Goal: Use online tool/utility: Utilize a website feature to perform a specific function

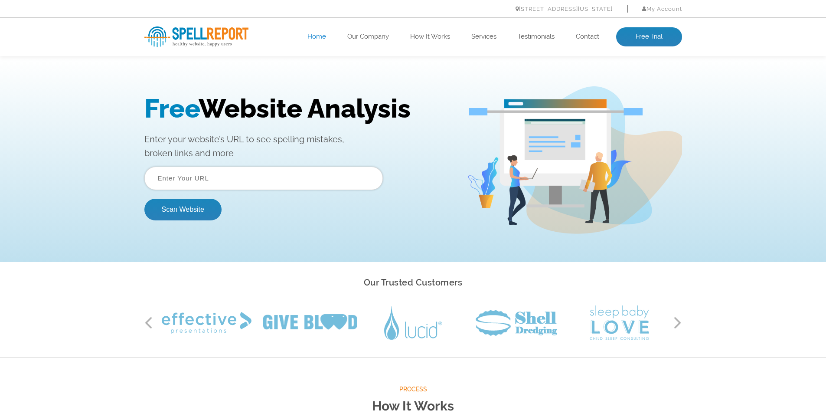
click at [310, 180] on input "text" at bounding box center [263, 177] width 238 height 23
type input "[URL][DOMAIN_NAME]"
click at [138, 209] on div "Free Website Analysis Enter your website’s URL to see spelling mistakes, broken…" at bounding box center [413, 159] width 551 height 147
click at [180, 206] on button "Scan Website" at bounding box center [182, 210] width 77 height 22
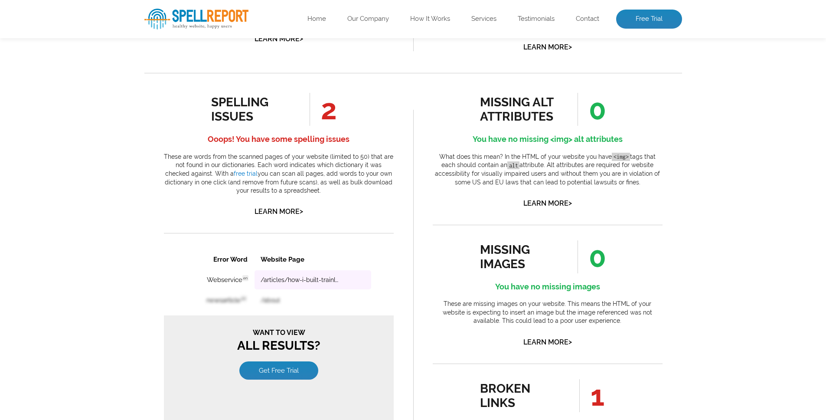
scroll to position [431, 0]
click at [282, 214] on link "Learn More >" at bounding box center [278, 212] width 49 height 8
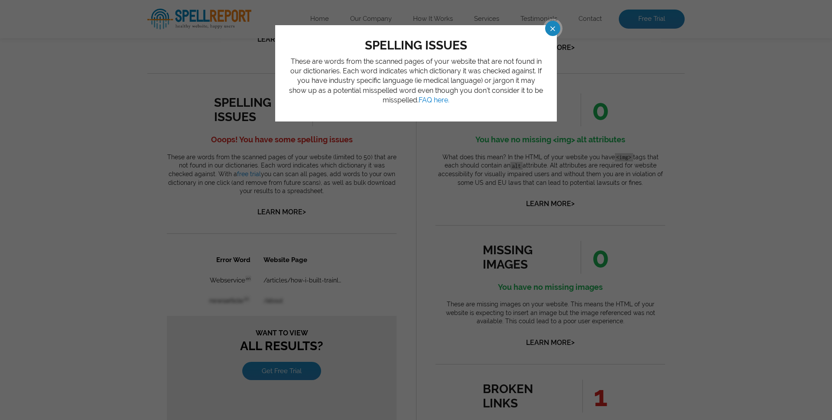
click at [550, 26] on span at bounding box center [545, 28] width 15 height 15
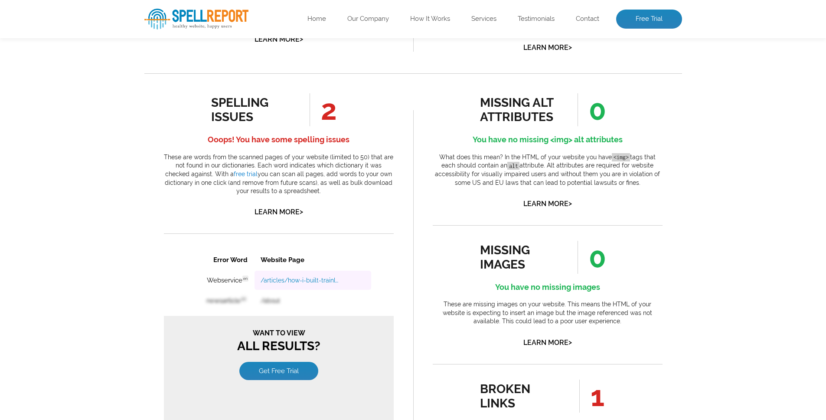
click at [290, 279] on link "/articles/how-i-built-trainly-part-1" at bounding box center [300, 280] width 80 height 7
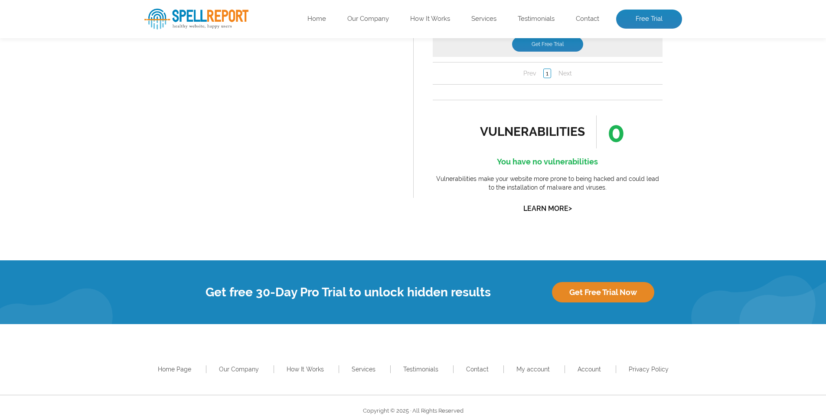
scroll to position [1002, 0]
